Goal: Transaction & Acquisition: Purchase product/service

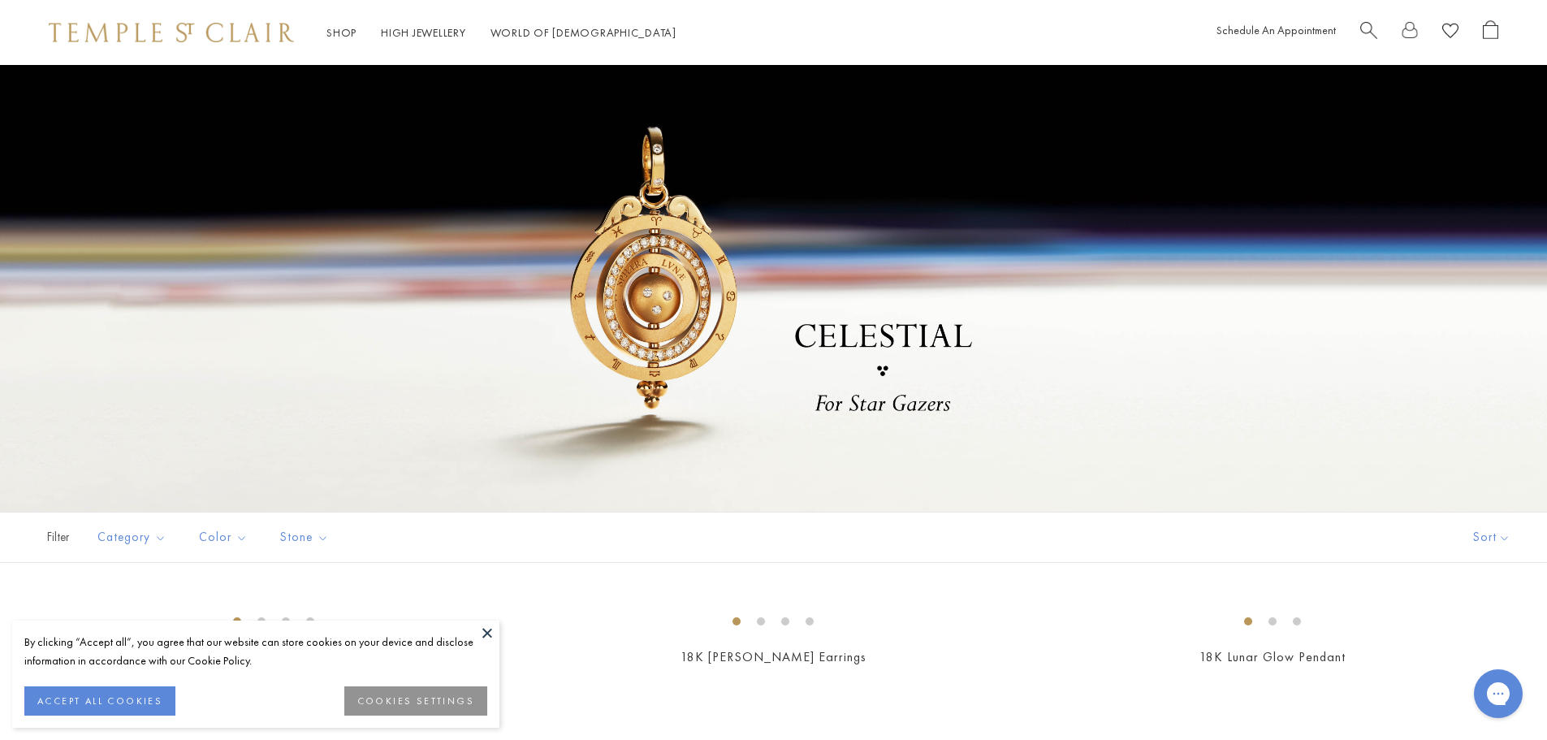
drag, startPoint x: 481, startPoint y: 630, endPoint x: 613, endPoint y: 592, distance: 137.0
click at [481, 630] on button at bounding box center [487, 632] width 24 height 24
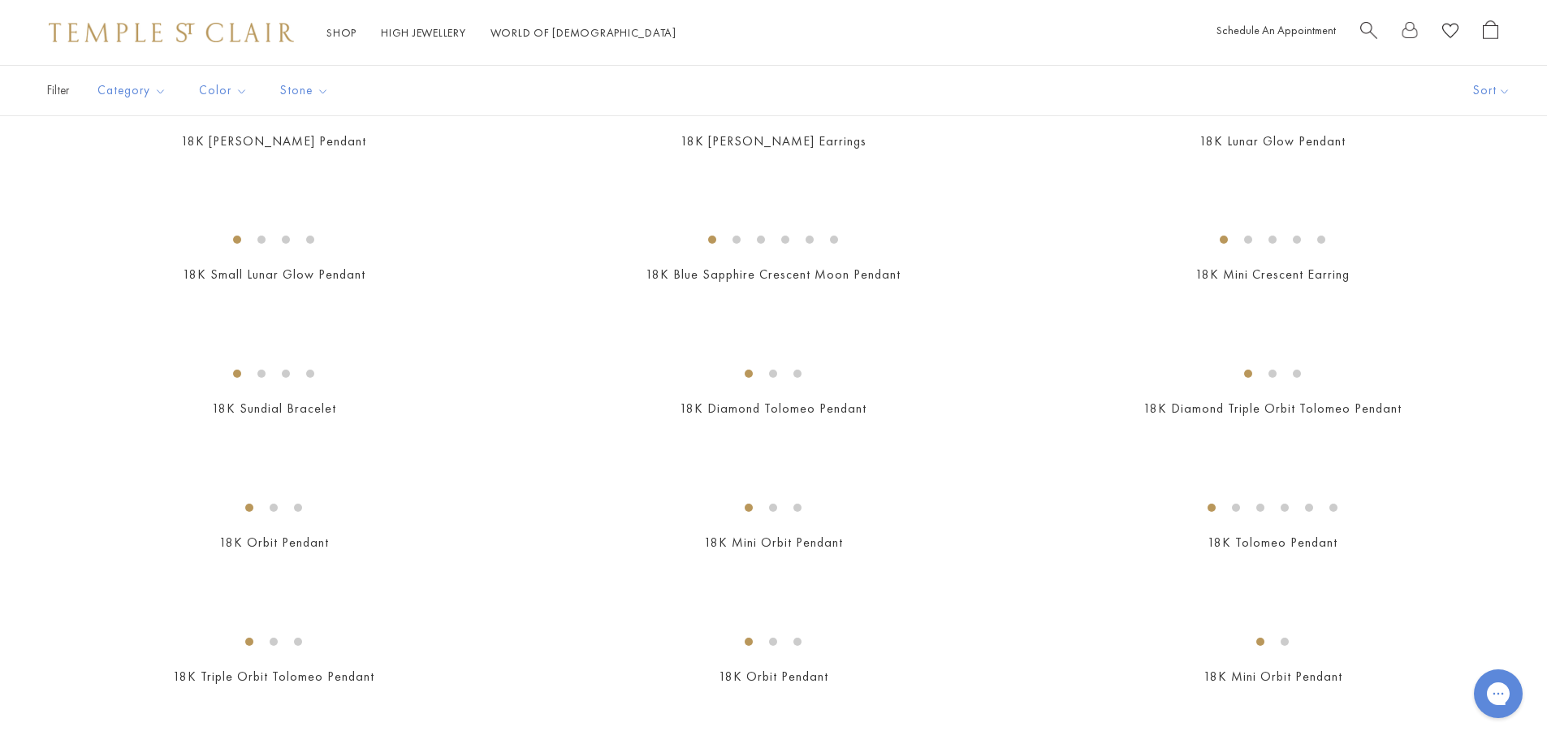
scroll to position [487, 0]
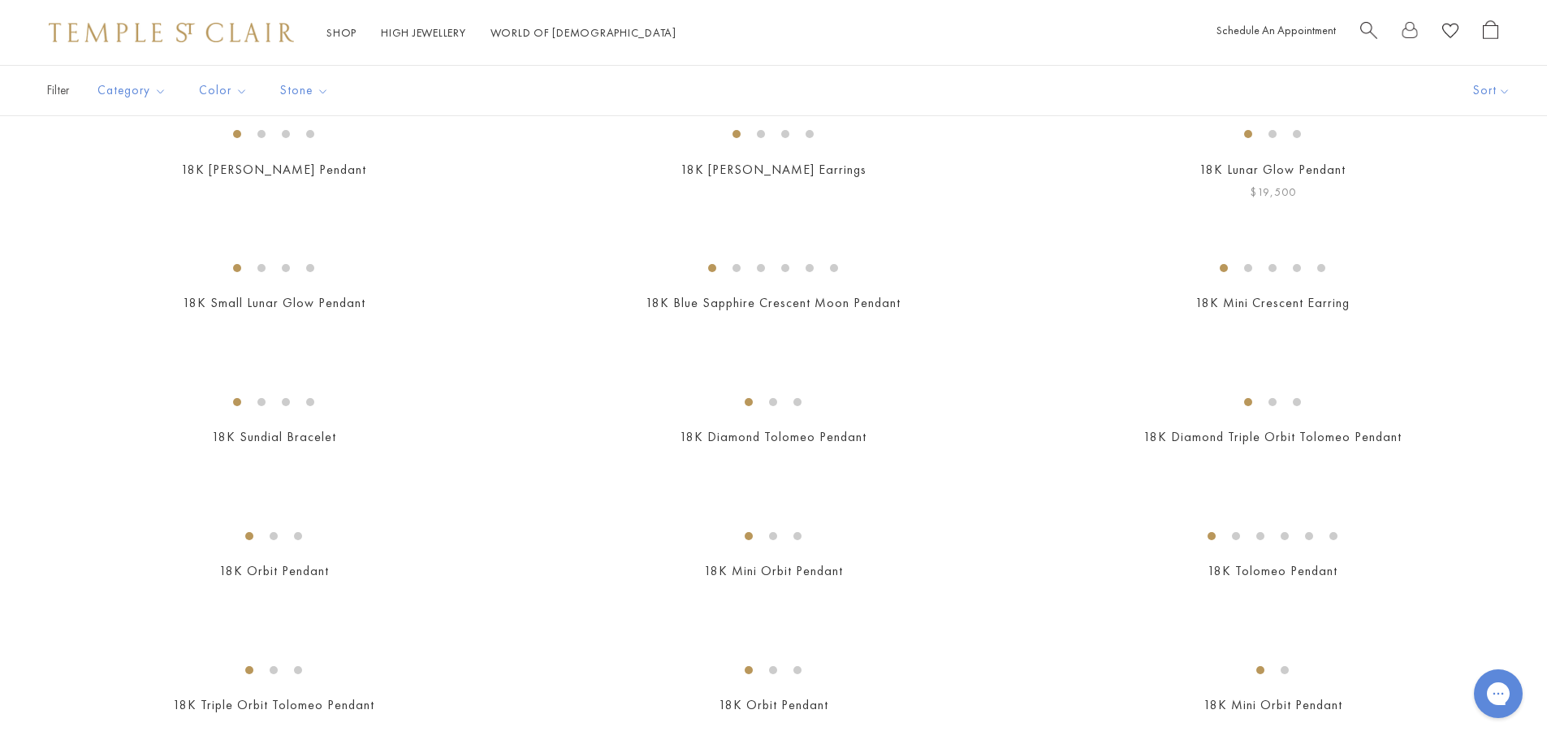
click at [0, 0] on img at bounding box center [0, 0] width 0 height 0
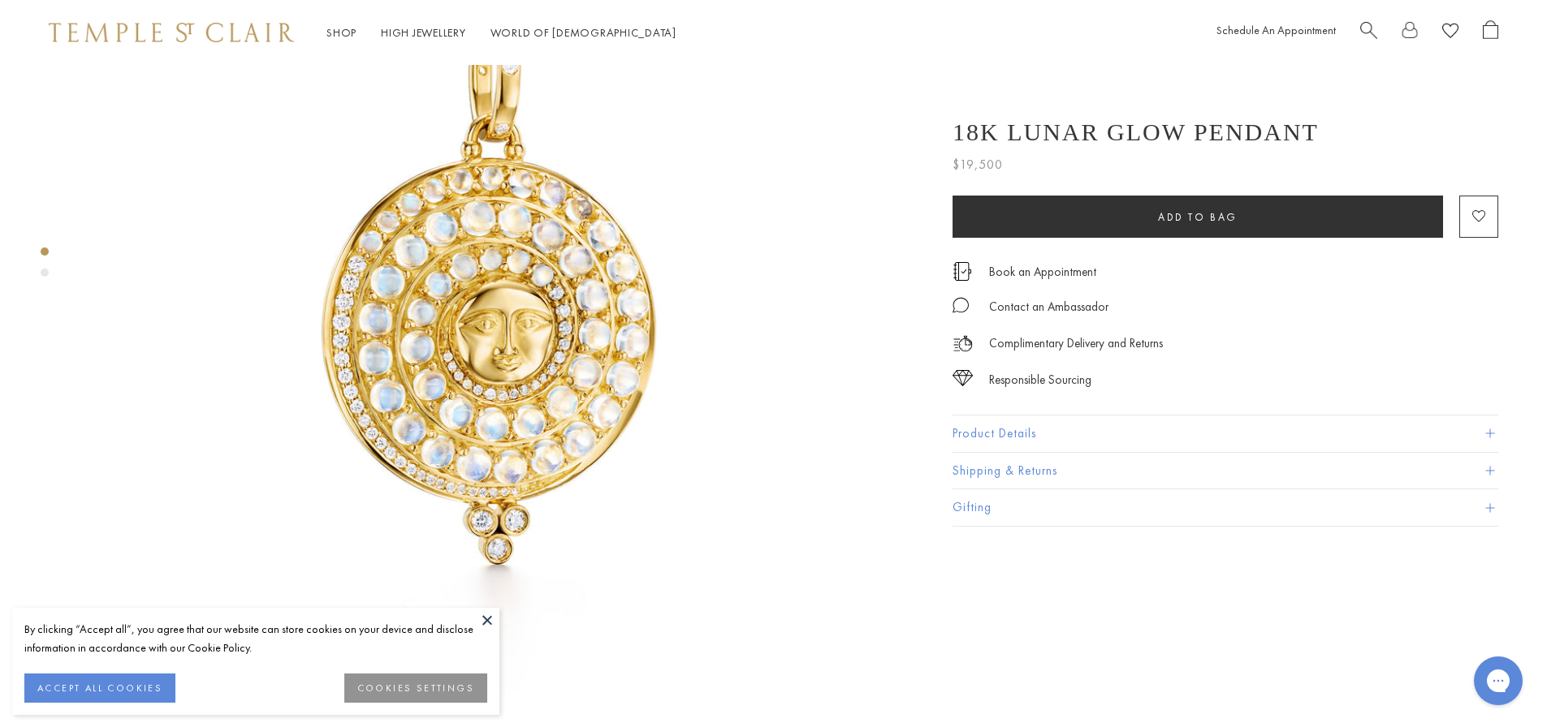
scroll to position [244, 0]
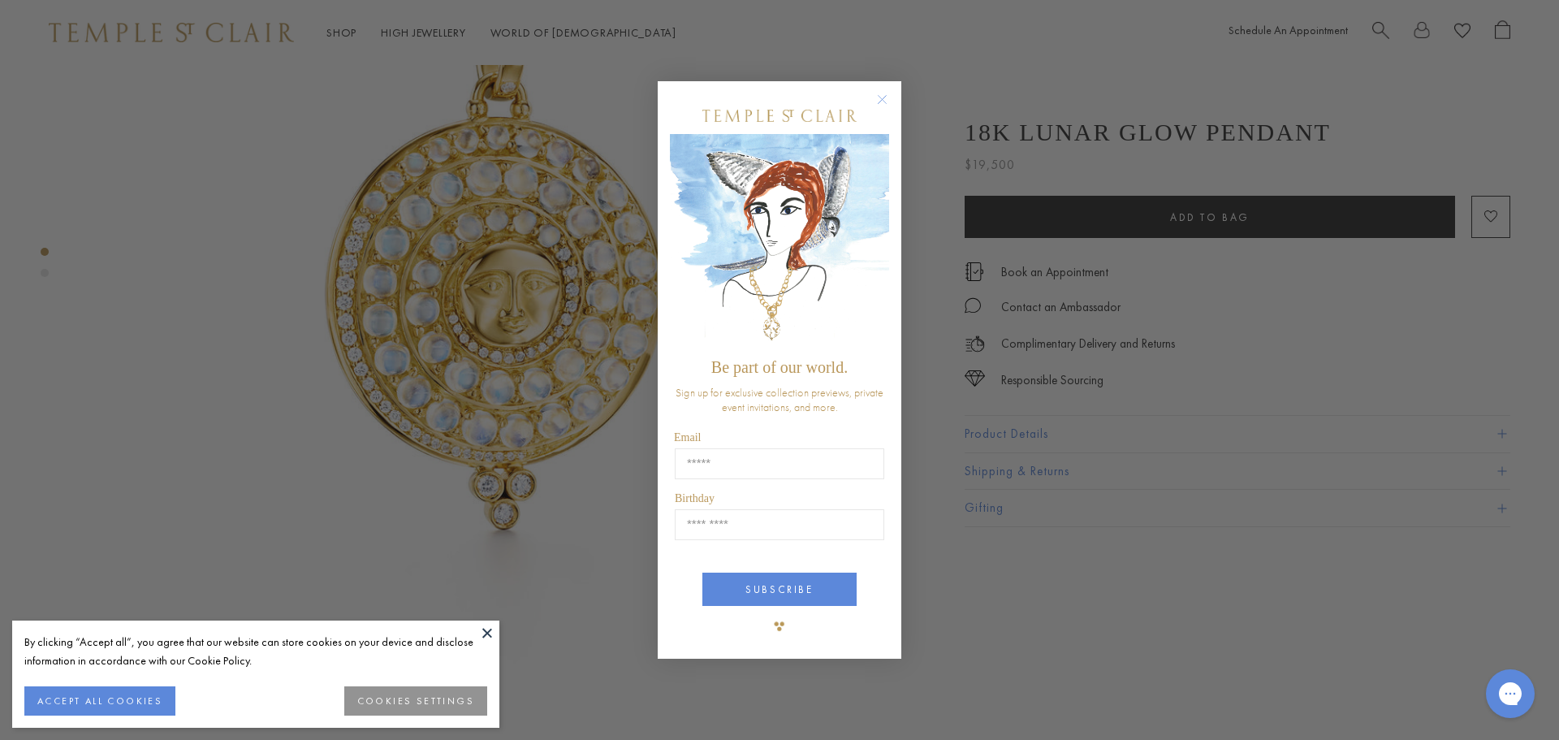
click at [879, 91] on circle "Close dialog" at bounding box center [882, 98] width 19 height 19
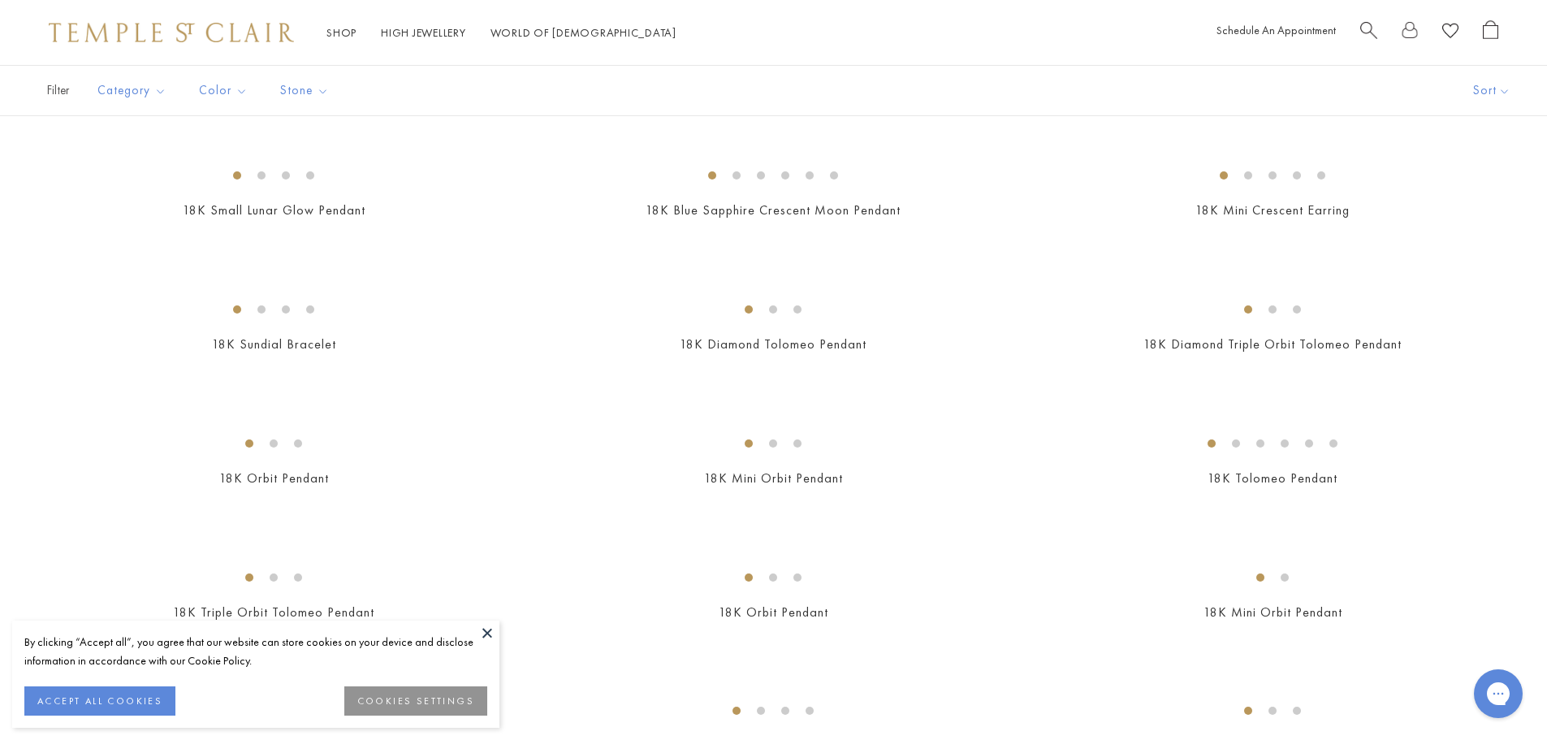
scroll to position [487, 0]
